Goal: Answer question/provide support

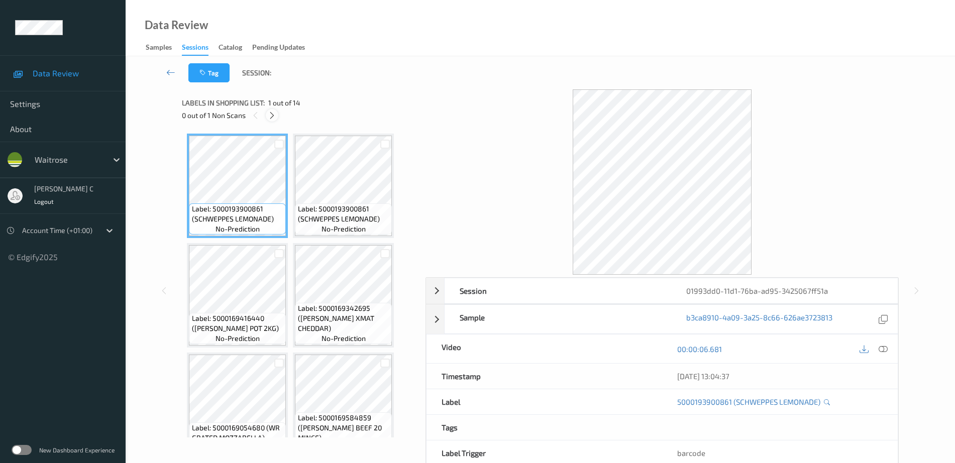
click at [273, 117] on icon at bounding box center [272, 115] width 9 height 9
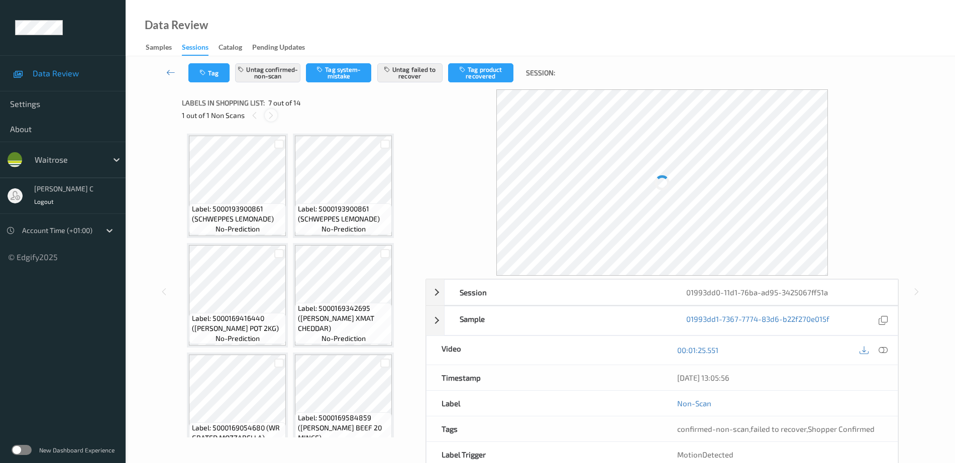
scroll to position [224, 0]
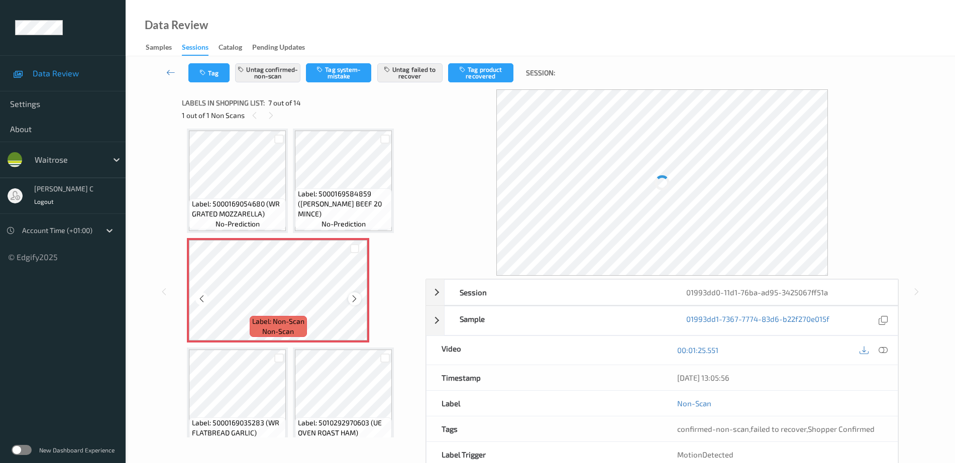
click at [356, 300] on icon at bounding box center [354, 298] width 9 height 9
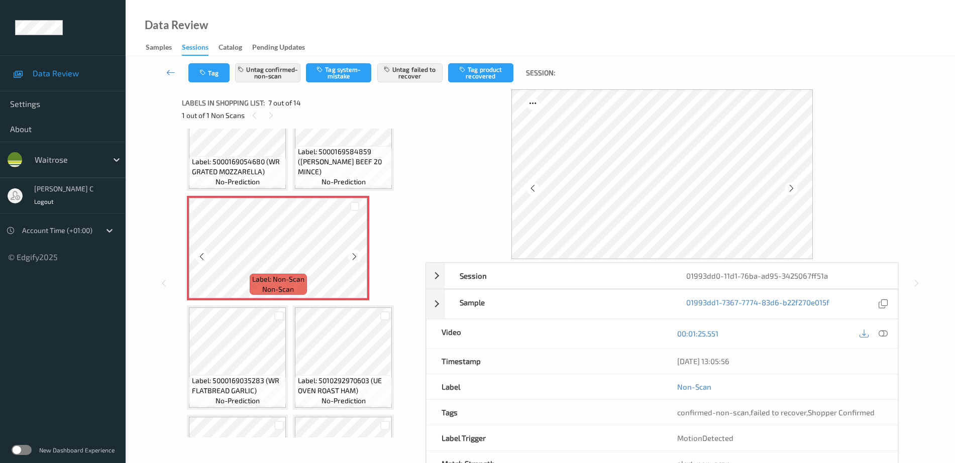
scroll to position [287, 0]
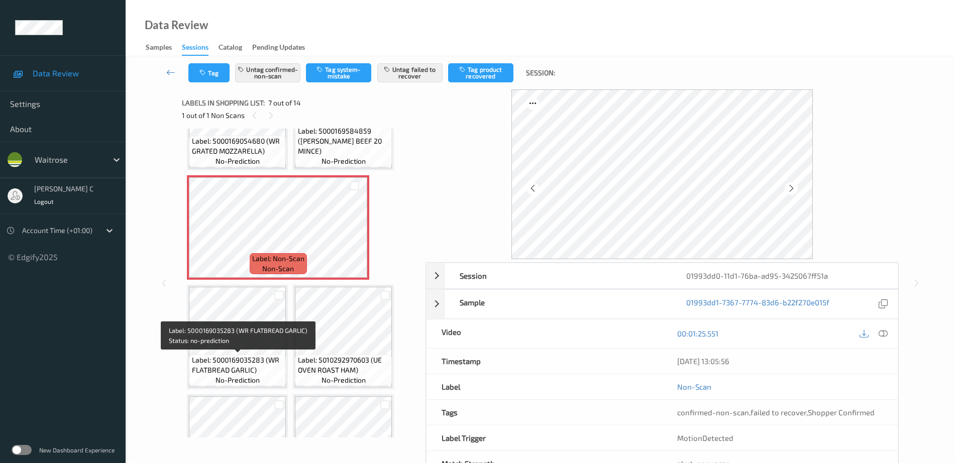
click at [258, 363] on span "Label: 5000169035283 (WR FLATBREAD GARLIC)" at bounding box center [238, 365] width 92 height 20
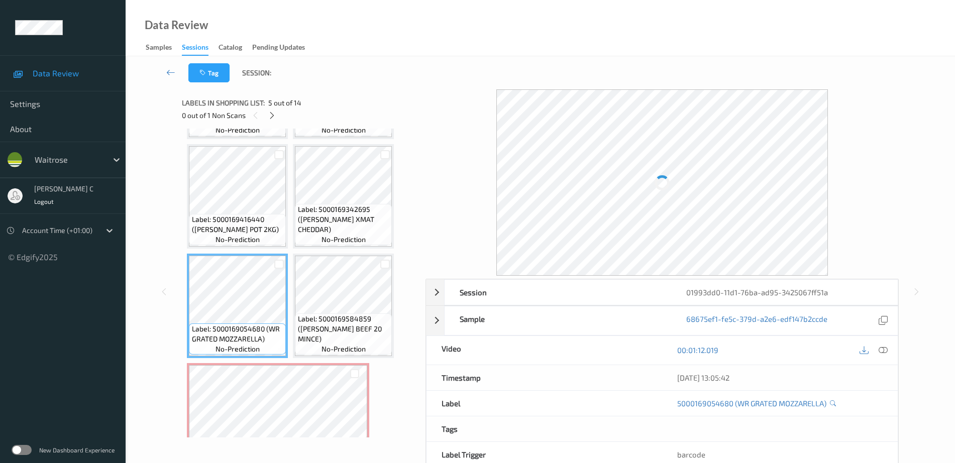
scroll to position [98, 0]
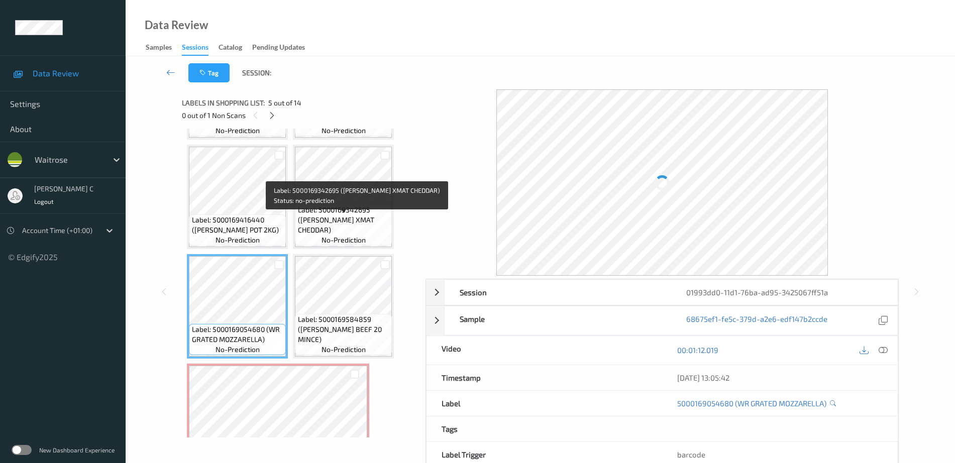
click at [329, 221] on span "Label: 5000169342695 (WR ESS XMAT CHEDDAR)" at bounding box center [344, 220] width 92 height 30
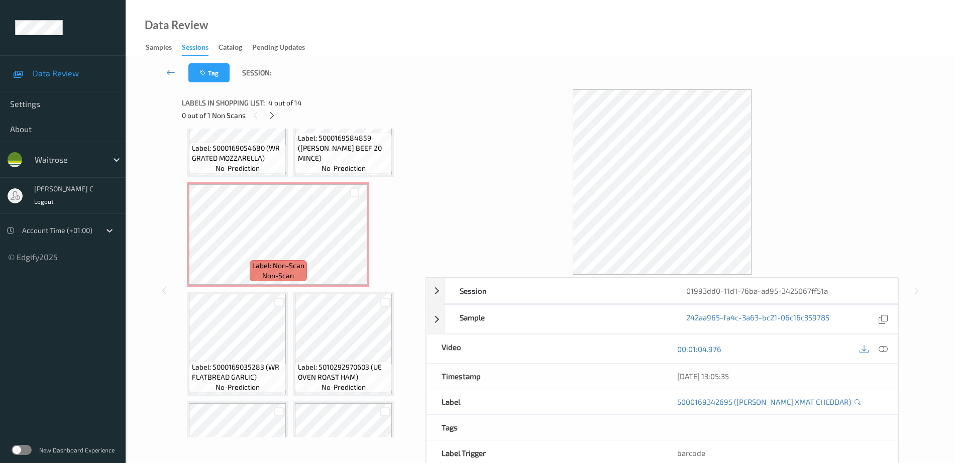
scroll to position [287, 0]
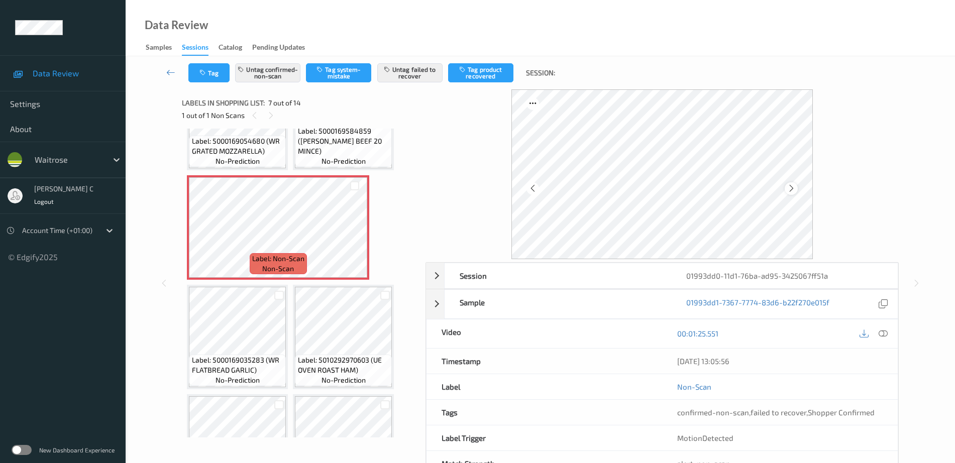
click at [791, 190] on icon at bounding box center [791, 188] width 9 height 9
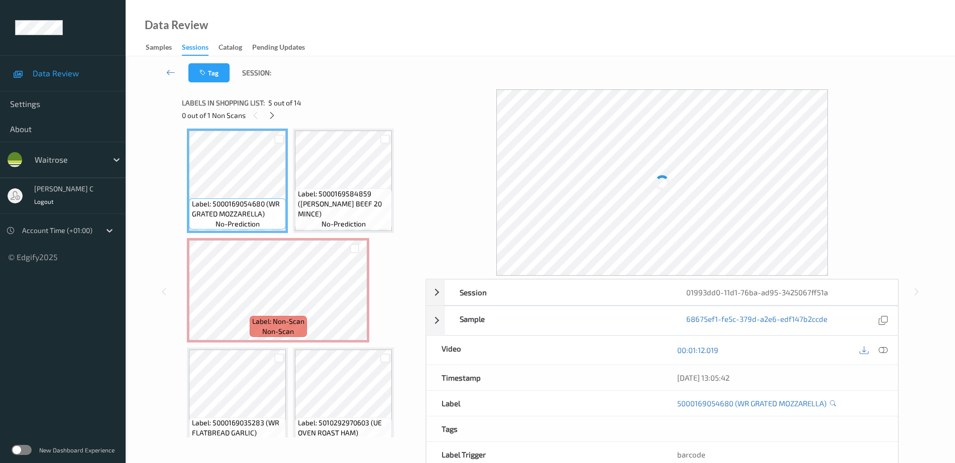
click at [887, 352] on icon at bounding box center [883, 350] width 9 height 9
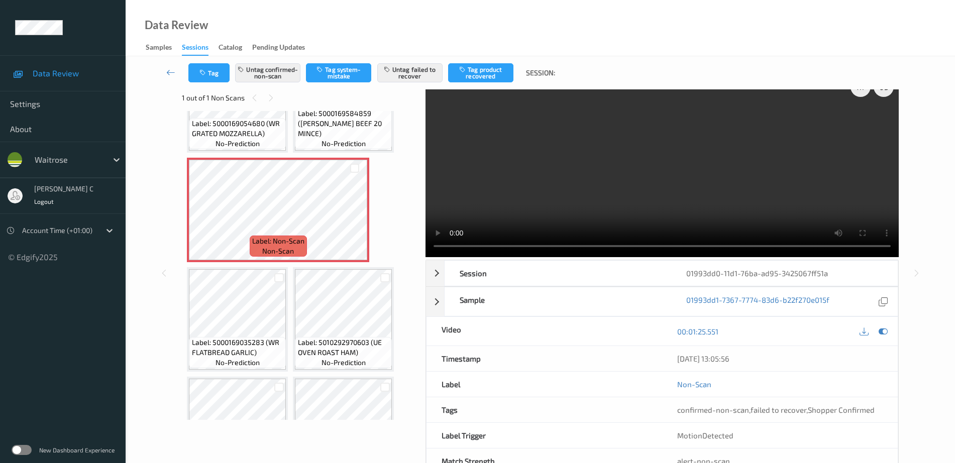
scroll to position [0, 0]
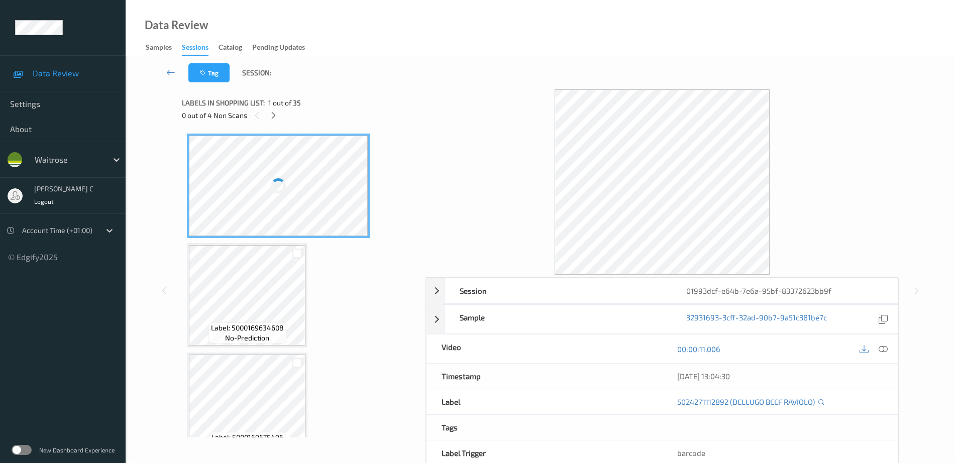
click at [285, 201] on div at bounding box center [278, 186] width 179 height 100
click at [275, 117] on icon at bounding box center [273, 115] width 9 height 9
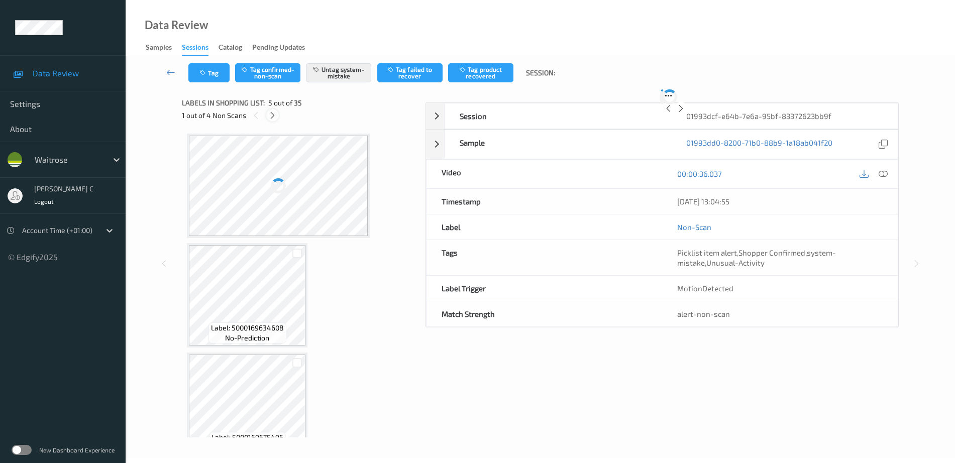
scroll to position [334, 0]
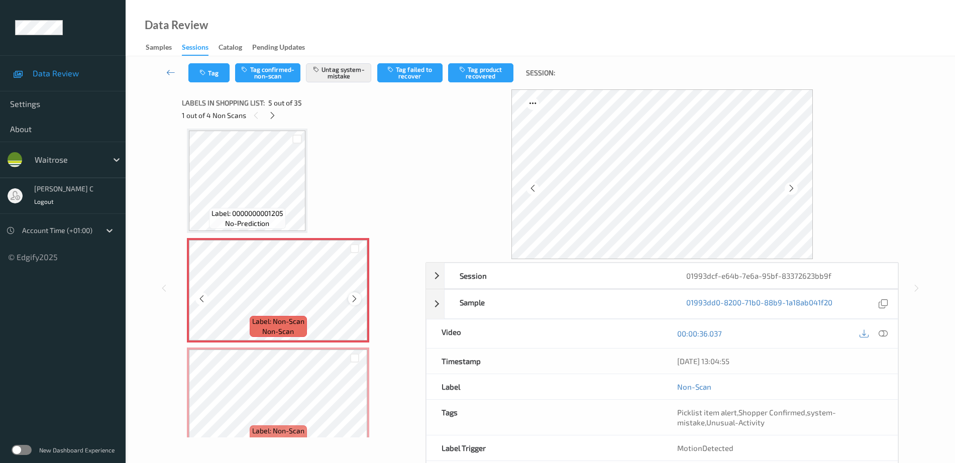
click at [350, 300] on div at bounding box center [354, 298] width 13 height 13
click at [350, 300] on icon at bounding box center [354, 298] width 9 height 9
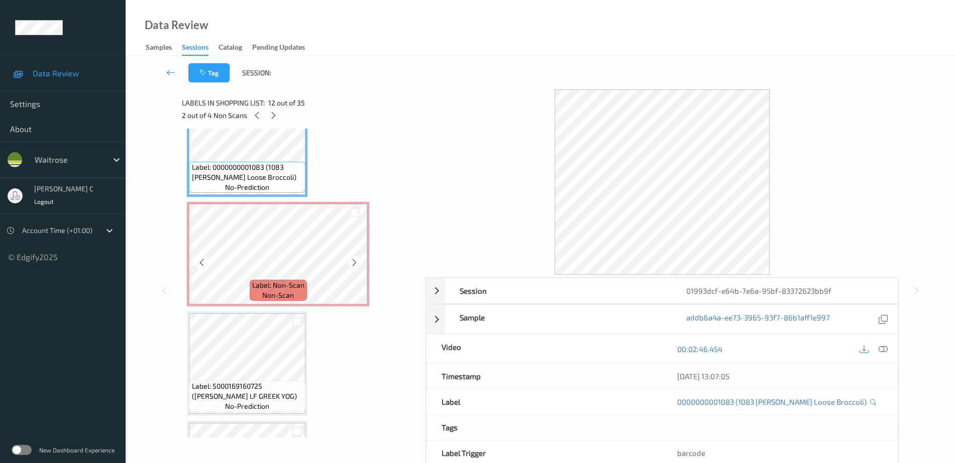
scroll to position [1266, 0]
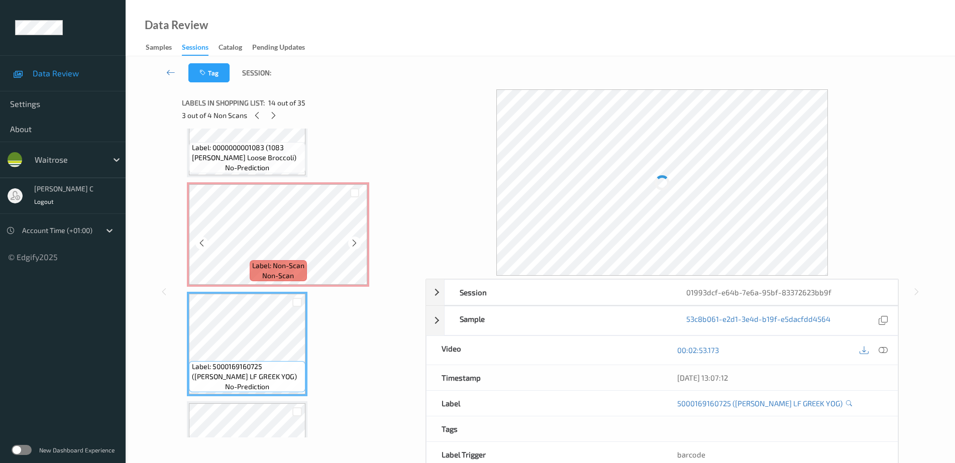
click at [301, 166] on div "Label: 0000000001083 (1083 WR Ess Loose Broccoli) no-prediction" at bounding box center [247, 157] width 117 height 31
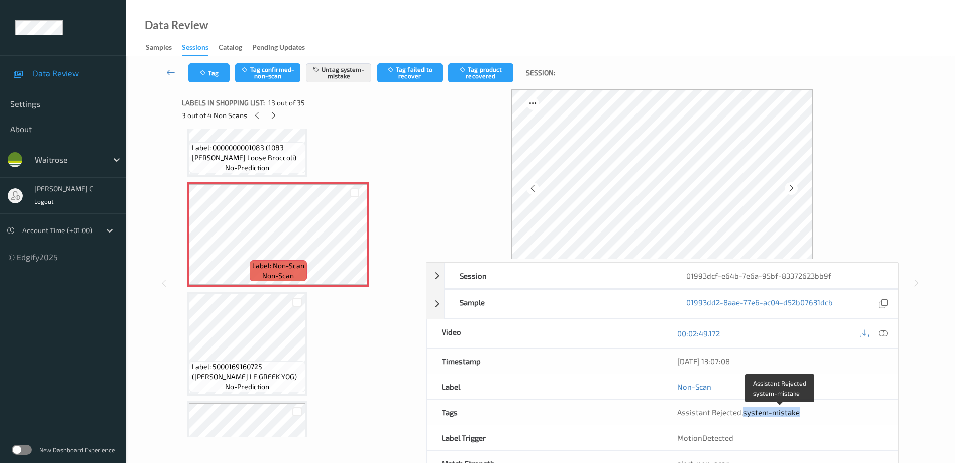
drag, startPoint x: 744, startPoint y: 413, endPoint x: 842, endPoint y: 411, distance: 97.5
click at [840, 411] on div "Assistant Rejected , system-mistake" at bounding box center [780, 412] width 206 height 10
click at [464, 213] on div at bounding box center [662, 174] width 473 height 170
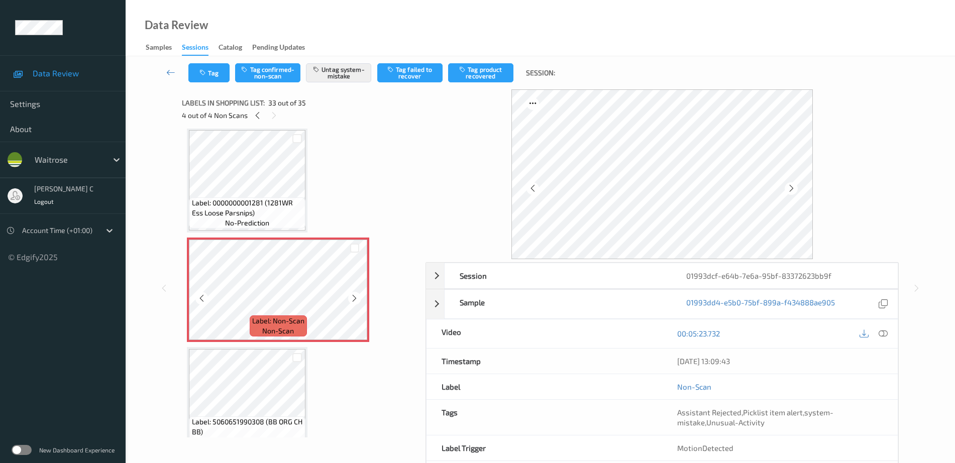
scroll to position [3338, 0]
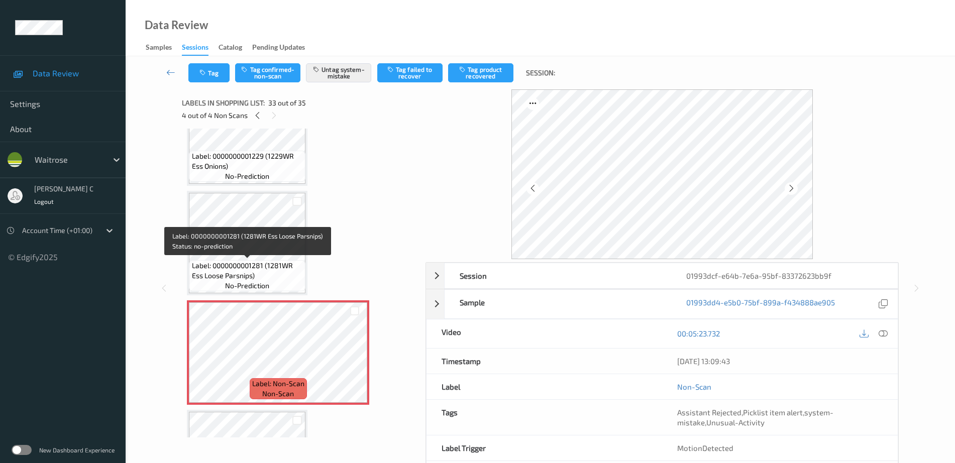
click at [229, 268] on span "Label: 0000000001281 (1281WR Ess Loose Parsnips)" at bounding box center [248, 271] width 112 height 20
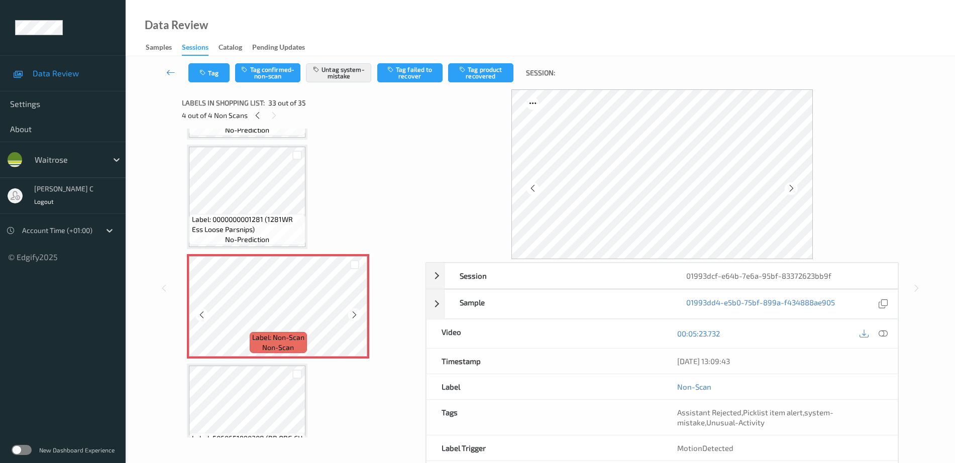
scroll to position [3464, 0]
